Goal: Task Accomplishment & Management: Use online tool/utility

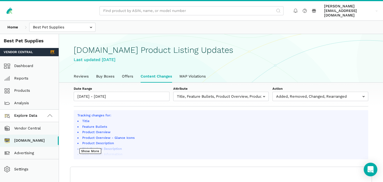
select select "100"
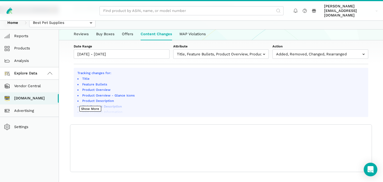
scroll to position [2, 0]
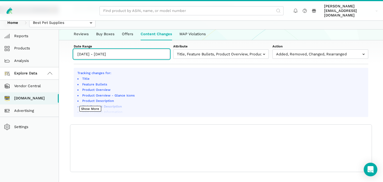
click at [136, 52] on input "09/29/2025 - 09/30/2025" at bounding box center [122, 53] width 96 height 9
type input "09/24/2025"
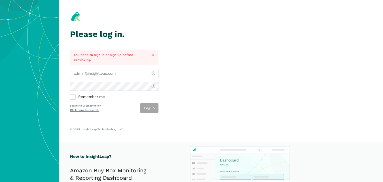
type input "[PERSON_NAME][EMAIL_ADDRESS][DOMAIN_NAME]"
click at [155, 110] on div "Log in" at bounding box center [149, 107] width 18 height 9
click at [152, 105] on button "Log in" at bounding box center [149, 107] width 18 height 9
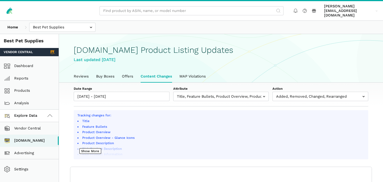
scroll to position [2, 0]
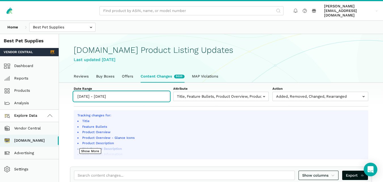
click at [129, 92] on input "[DATE] - [DATE]" at bounding box center [122, 95] width 96 height 9
type input "[DATE]"
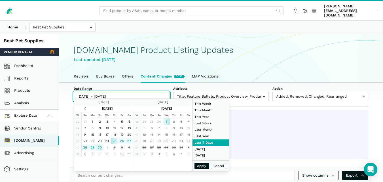
type input "[DATE]"
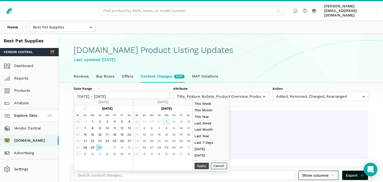
type input "[DATE]"
click at [200, 166] on button "Apply" at bounding box center [201, 165] width 15 height 7
type input "[DATE] - [DATE]"
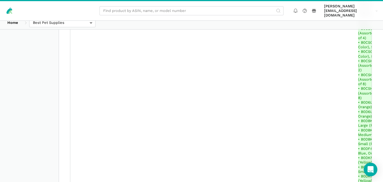
scroll to position [1341, 0]
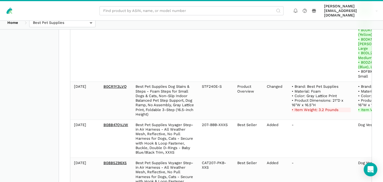
select select "100"
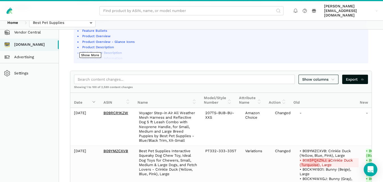
scroll to position [112, 0]
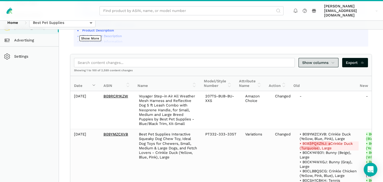
click at [328, 60] on span "Show columns" at bounding box center [318, 63] width 33 height 6
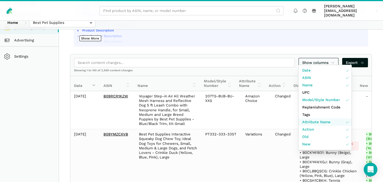
click at [325, 119] on span "Attribute Name" at bounding box center [316, 122] width 28 height 6
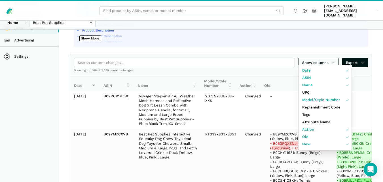
click at [378, 91] on div at bounding box center [191, 91] width 383 height 182
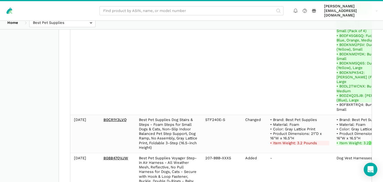
scroll to position [1341, 0]
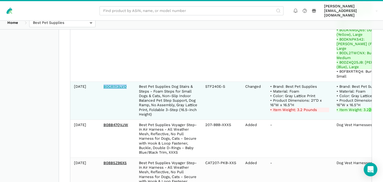
drag, startPoint x: 129, startPoint y: 40, endPoint x: 104, endPoint y: 41, distance: 25.5
click at [104, 81] on td "B0CR1Y3LVQ" at bounding box center [117, 100] width 35 height 38
copy link "B0CR1Y3LVQ"
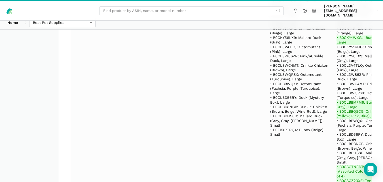
scroll to position [9760, 0]
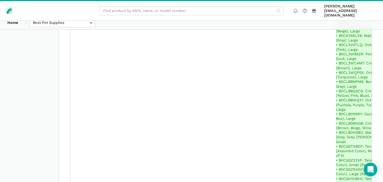
scroll to position [15511, 0]
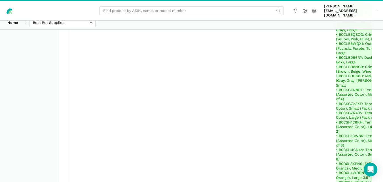
drag, startPoint x: 127, startPoint y: 87, endPoint x: 105, endPoint y: 88, distance: 22.7
copy link "B0CKY4R42J"
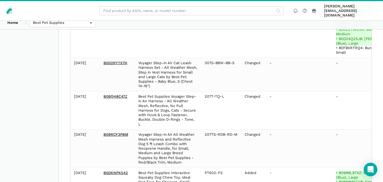
scroll to position [16582, 0]
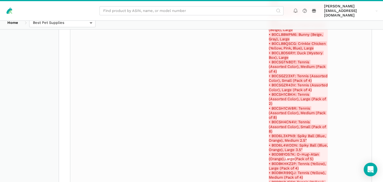
scroll to position [10394, 0]
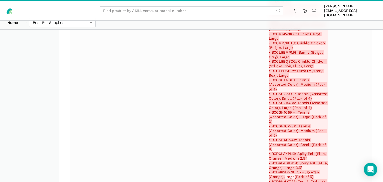
drag, startPoint x: 129, startPoint y: 112, endPoint x: 102, endPoint y: 112, distance: 26.9
copy link "B09QH6F4Q9"
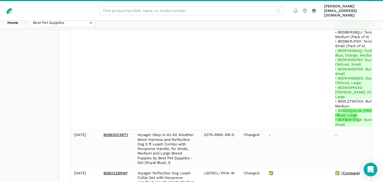
scroll to position [2401, 0]
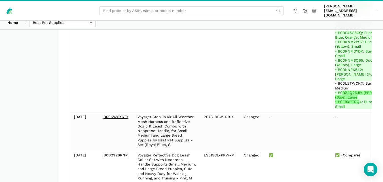
drag, startPoint x: 130, startPoint y: 101, endPoint x: 103, endPoint y: 101, distance: 26.3
copy link "B0D6L3XPN9"
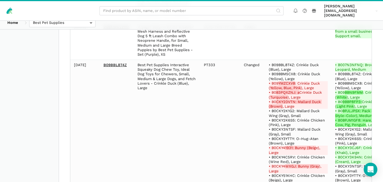
scroll to position [10537, 0]
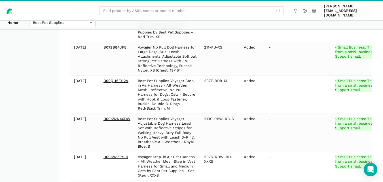
scroll to position [8131, 0]
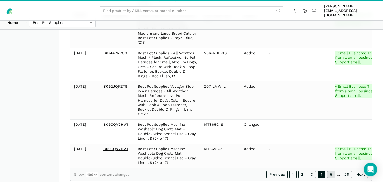
click at [332, 170] on link "5" at bounding box center [331, 173] width 8 height 7
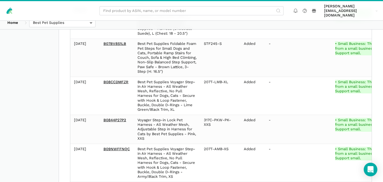
scroll to position [17262, 0]
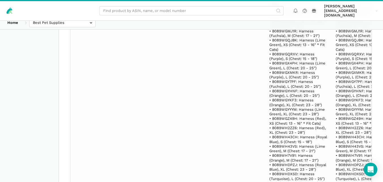
scroll to position [15972, 0]
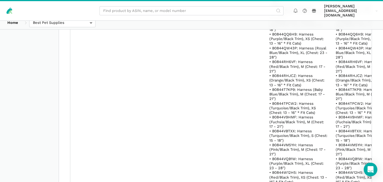
scroll to position [13843, 0]
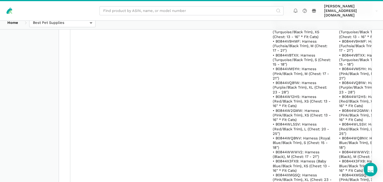
scroll to position [14565, 0]
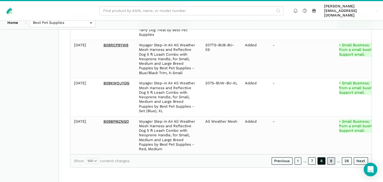
click at [332, 162] on link "9" at bounding box center [331, 160] width 8 height 7
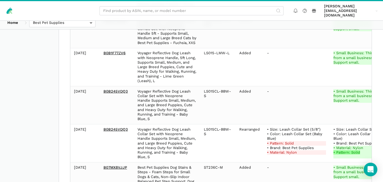
scroll to position [7050, 0]
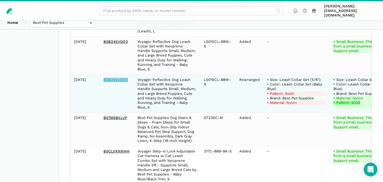
drag, startPoint x: 128, startPoint y: 71, endPoint x: 103, endPoint y: 71, distance: 24.6
click at [103, 74] on td "B0B245VDQ3" at bounding box center [117, 93] width 34 height 38
copy link "B0B245VDQ3"
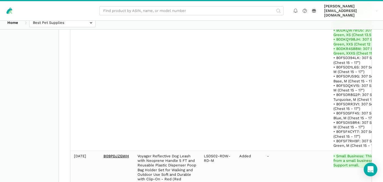
scroll to position [14545, 0]
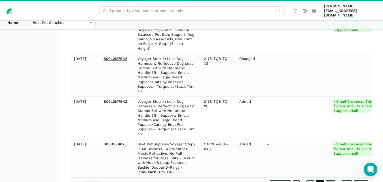
click at [331, 180] on link "10" at bounding box center [329, 183] width 9 height 7
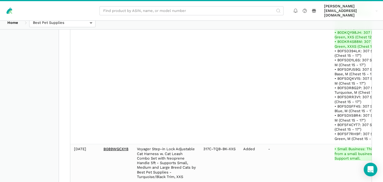
scroll to position [11880, 0]
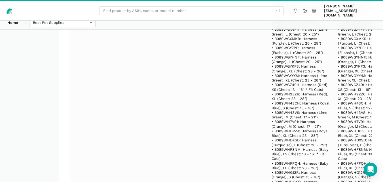
scroll to position [11527, 0]
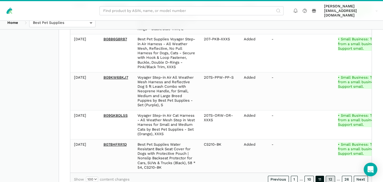
click at [331, 175] on link "12" at bounding box center [329, 178] width 9 height 7
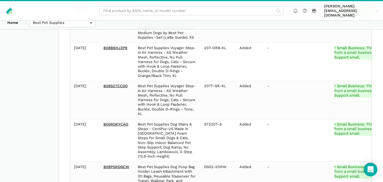
scroll to position [11637, 0]
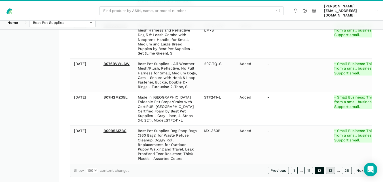
click at [331, 166] on link "13" at bounding box center [329, 169] width 9 height 7
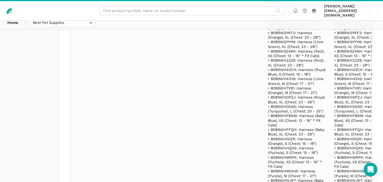
scroll to position [11551, 0]
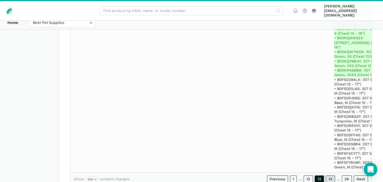
click at [332, 175] on link "14" at bounding box center [329, 178] width 9 height 7
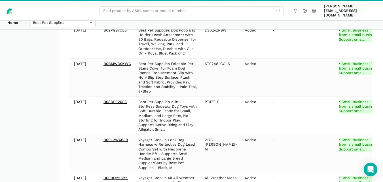
scroll to position [12981, 0]
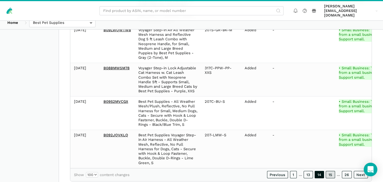
click at [334, 170] on link "15" at bounding box center [329, 173] width 9 height 7
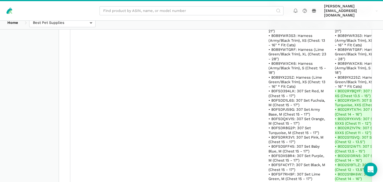
scroll to position [13886, 0]
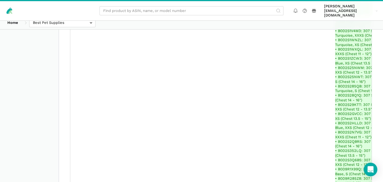
scroll to position [17572, 0]
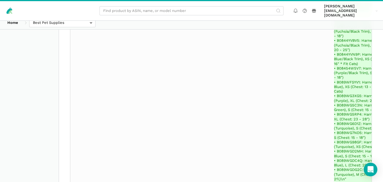
scroll to position [16955, 0]
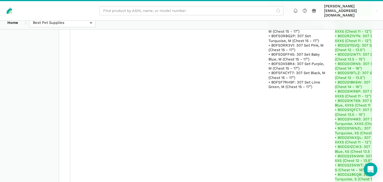
scroll to position [10371, 0]
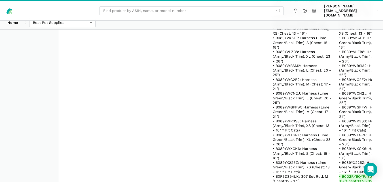
scroll to position [13422, 0]
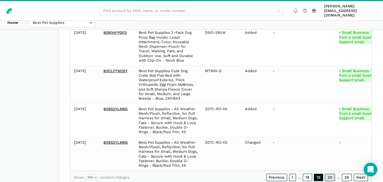
click at [329, 173] on link "20" at bounding box center [330, 176] width 10 height 7
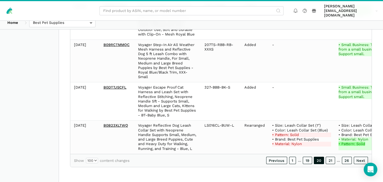
scroll to position [10922, 0]
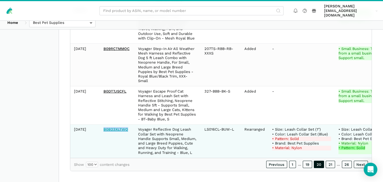
drag, startPoint x: 129, startPoint y: 116, endPoint x: 103, endPoint y: 116, distance: 25.5
click at [103, 124] on td "B0B23XLTWQ" at bounding box center [117, 140] width 35 height 33
copy link "B0B23XLTWQ"
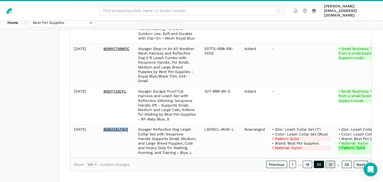
click at [332, 161] on link "21" at bounding box center [329, 163] width 9 height 7
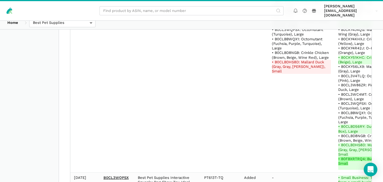
scroll to position [6392, 0]
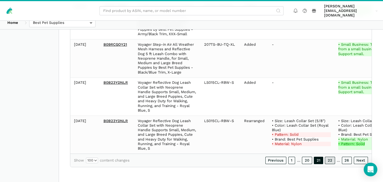
click at [330, 162] on link "22" at bounding box center [330, 159] width 10 height 7
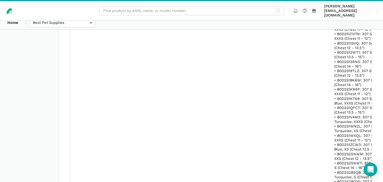
scroll to position [10704, 0]
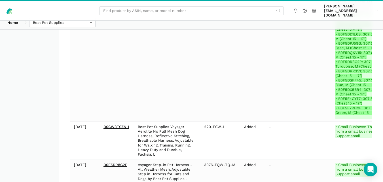
scroll to position [24722, 0]
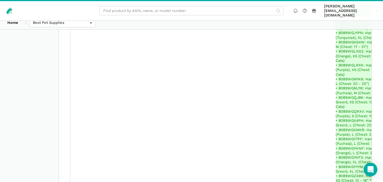
scroll to position [25849, 0]
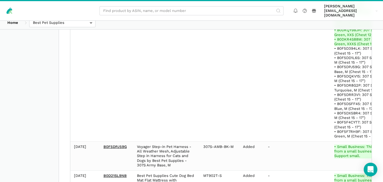
scroll to position [15318, 0]
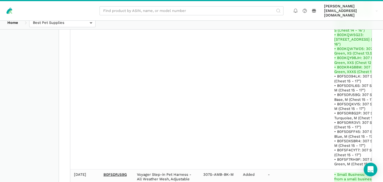
drag, startPoint x: 129, startPoint y: 172, endPoint x: 103, endPoint y: 172, distance: 25.8
copy link "B0CZD5Y66D"
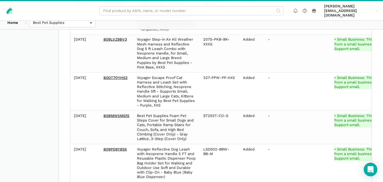
scroll to position [16397, 0]
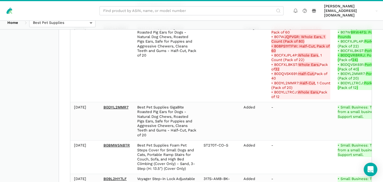
scroll to position [384, 0]
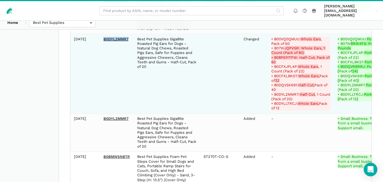
drag, startPoint x: 130, startPoint y: 32, endPoint x: 103, endPoint y: 33, distance: 27.8
click at [103, 34] on td "B0DYL2MMR7" at bounding box center [117, 74] width 34 height 80
copy link "B0DYL2MMR7"
